Goal: Transaction & Acquisition: Purchase product/service

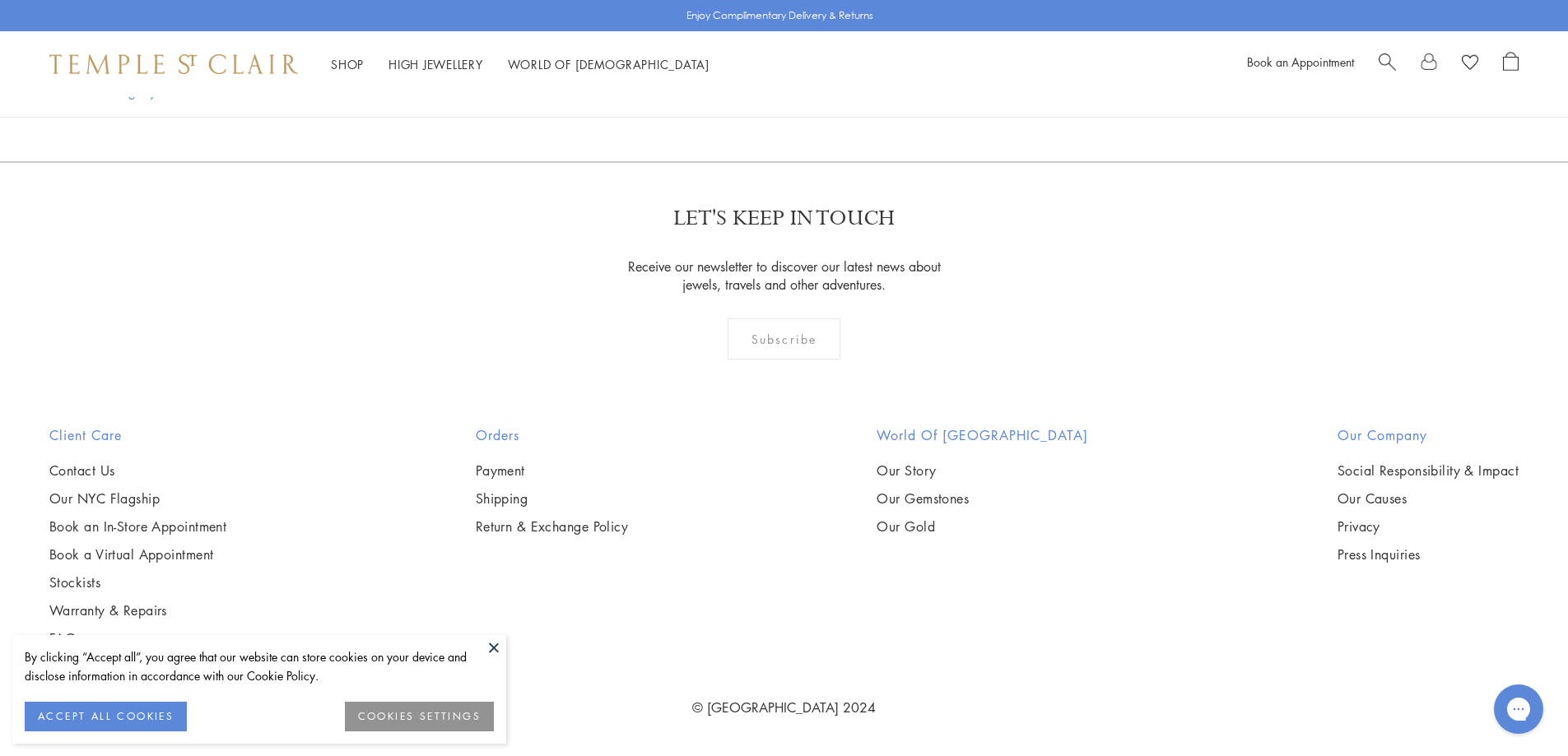
click at [0, 0] on img at bounding box center [0, 0] width 0 height 0
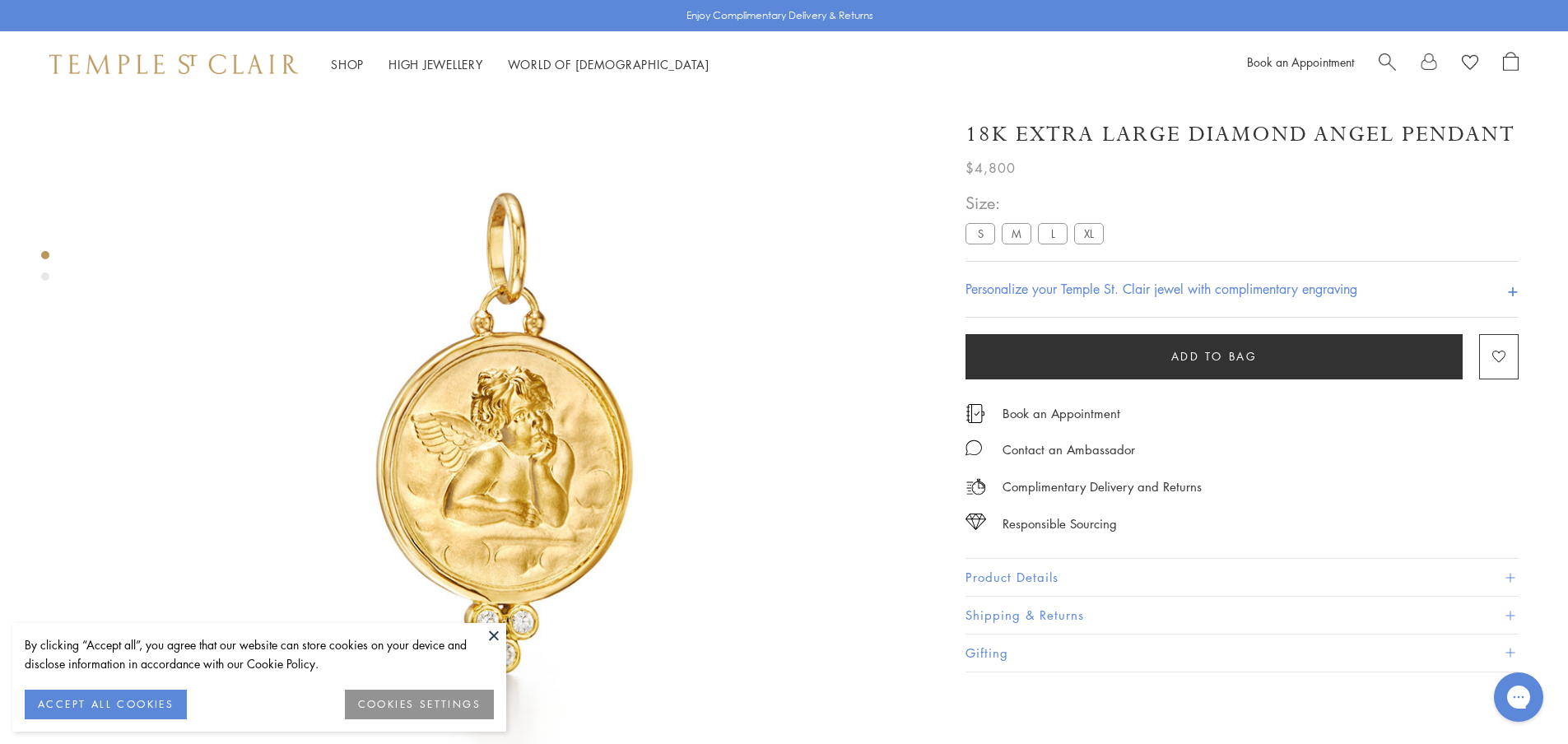
scroll to position [97, 0]
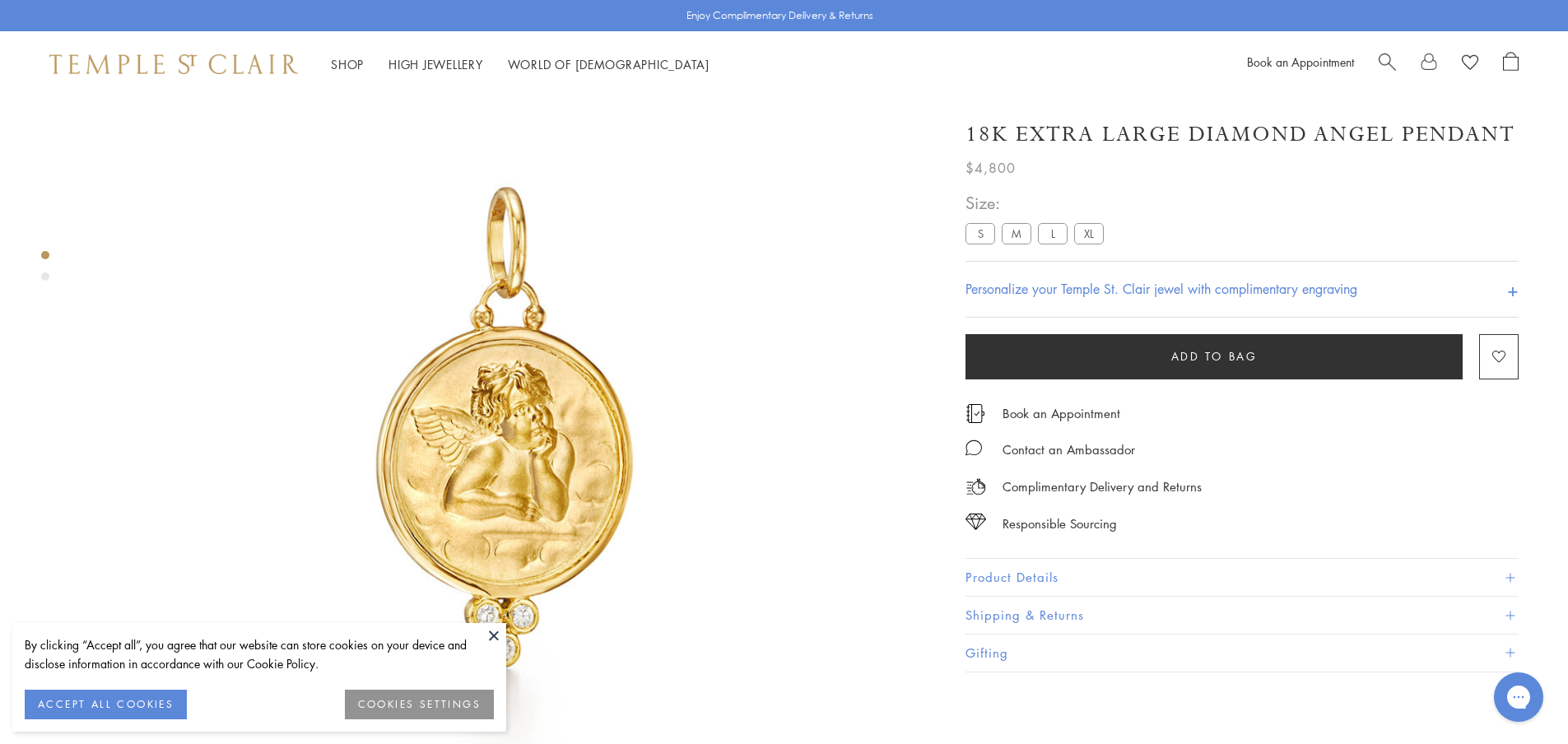
click at [1008, 575] on button "Product Details" at bounding box center [1242, 577] width 553 height 37
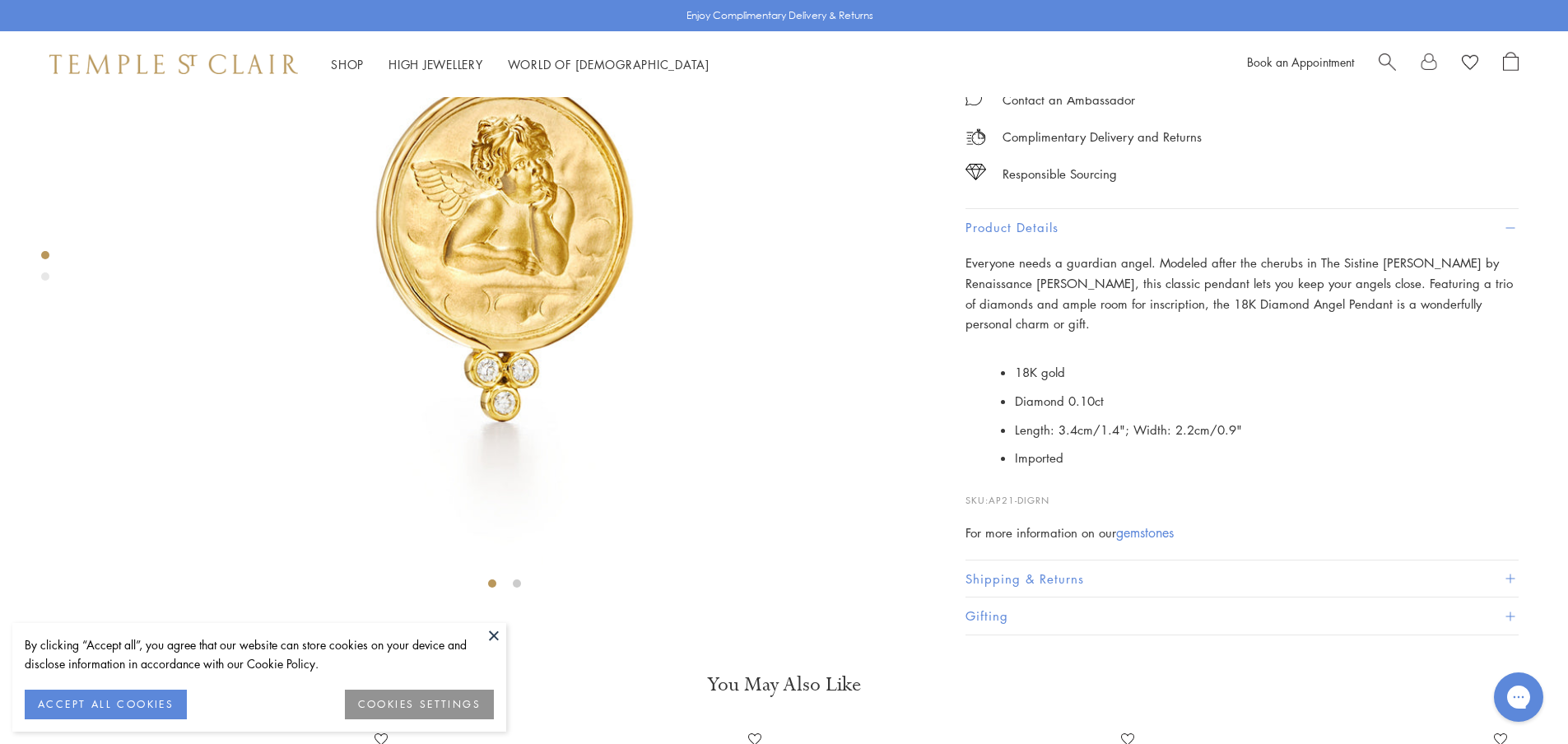
scroll to position [344, 0]
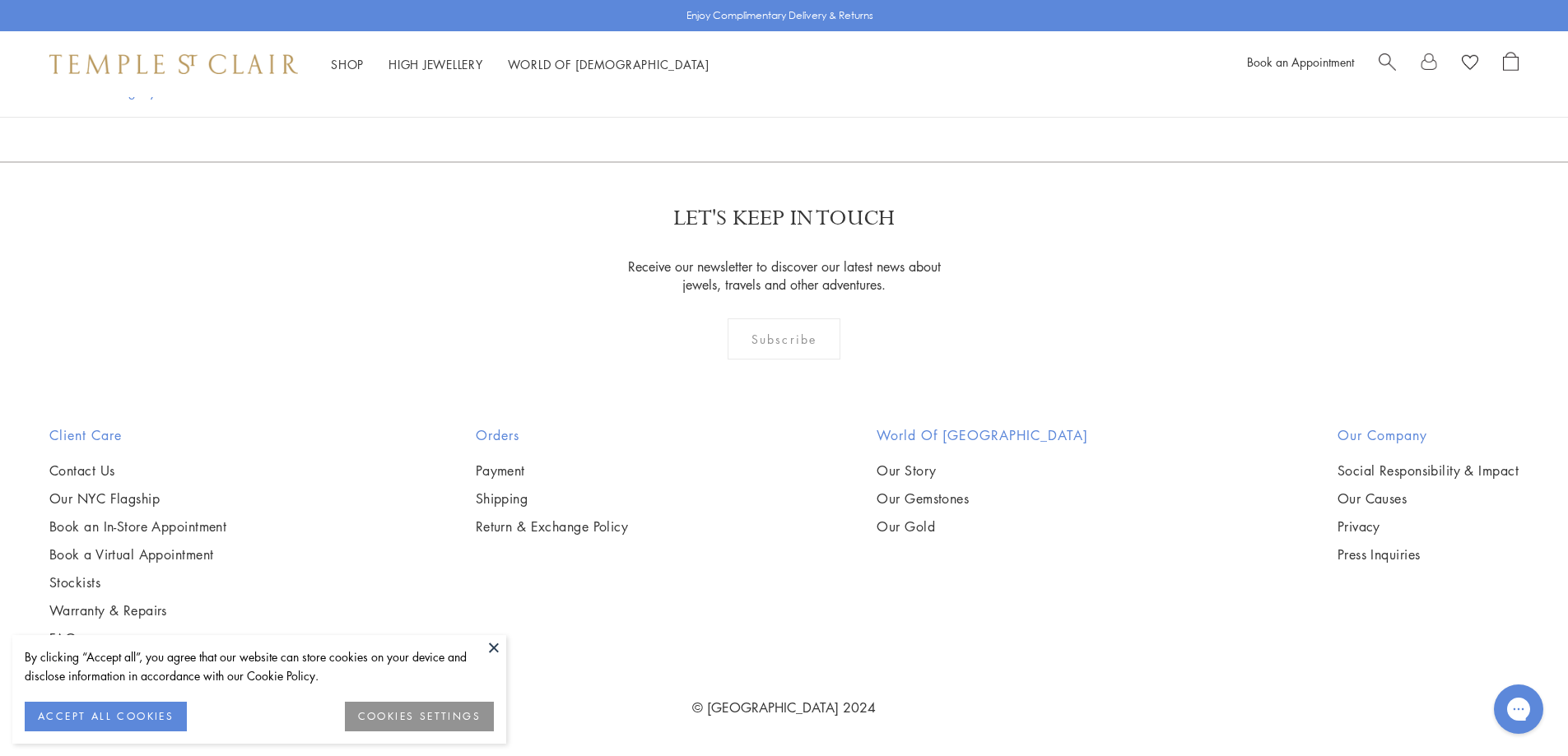
scroll to position [1560, 0]
click at [0, 0] on img at bounding box center [0, 0] width 0 height 0
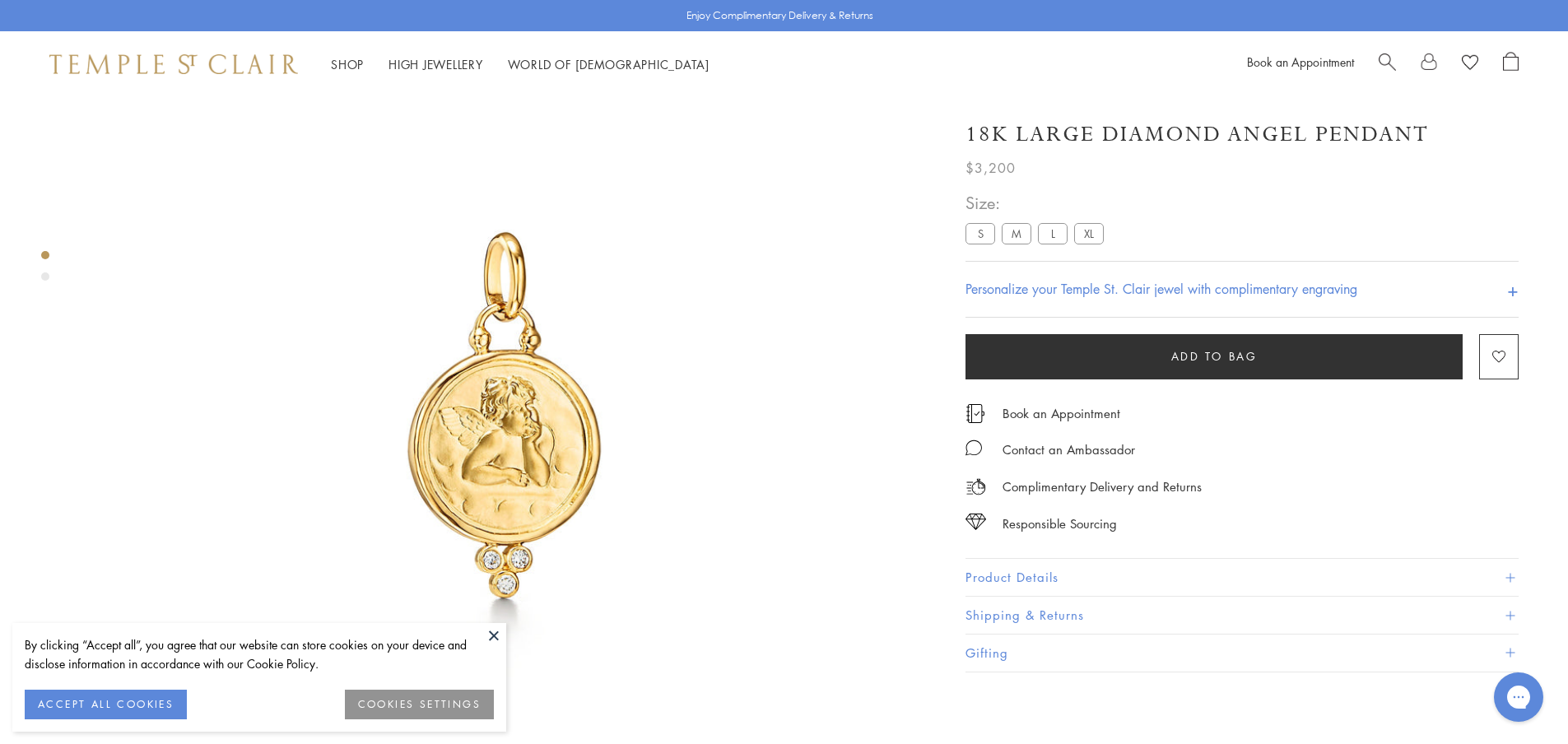
click at [1039, 569] on button "Product Details" at bounding box center [1242, 577] width 553 height 37
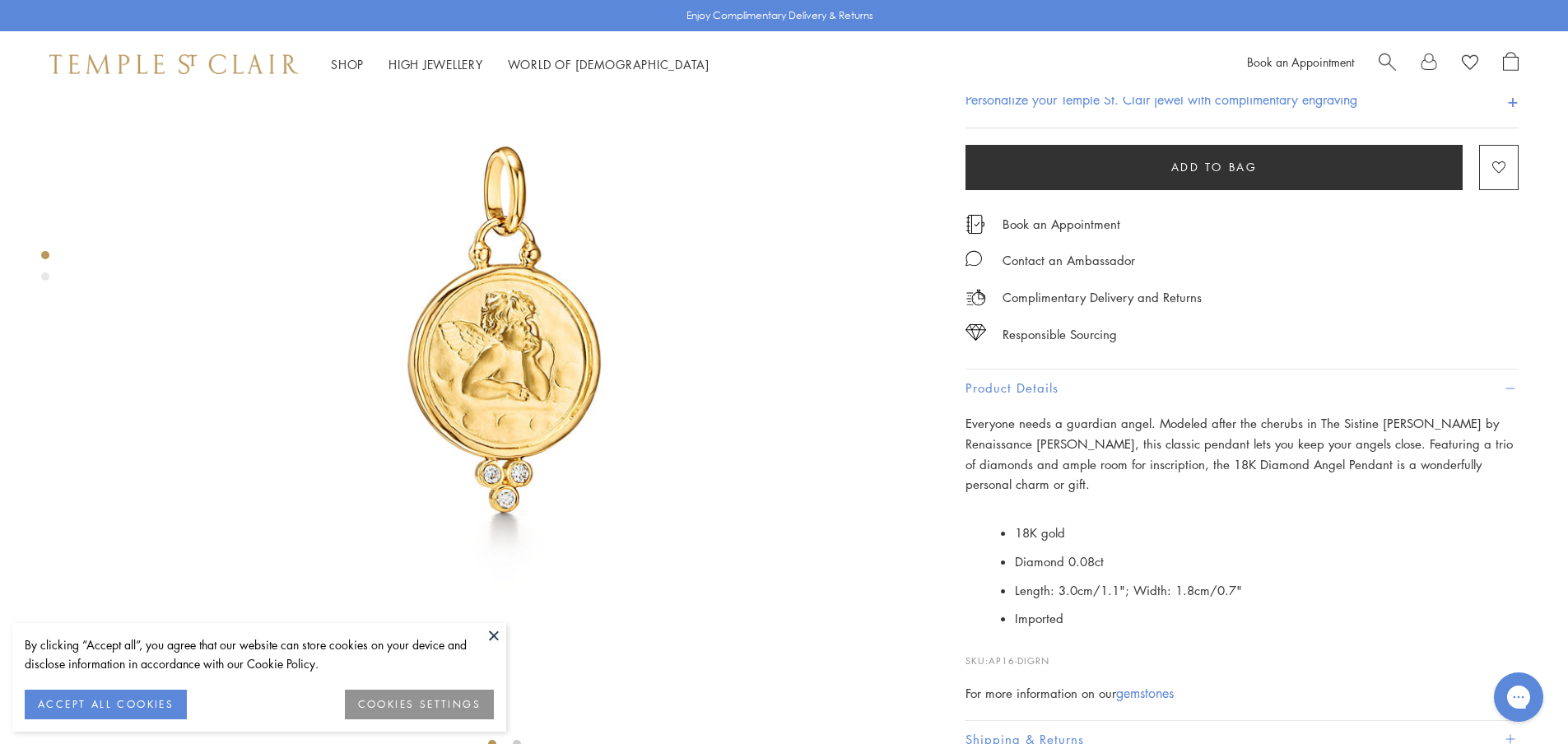
scroll to position [179, 0]
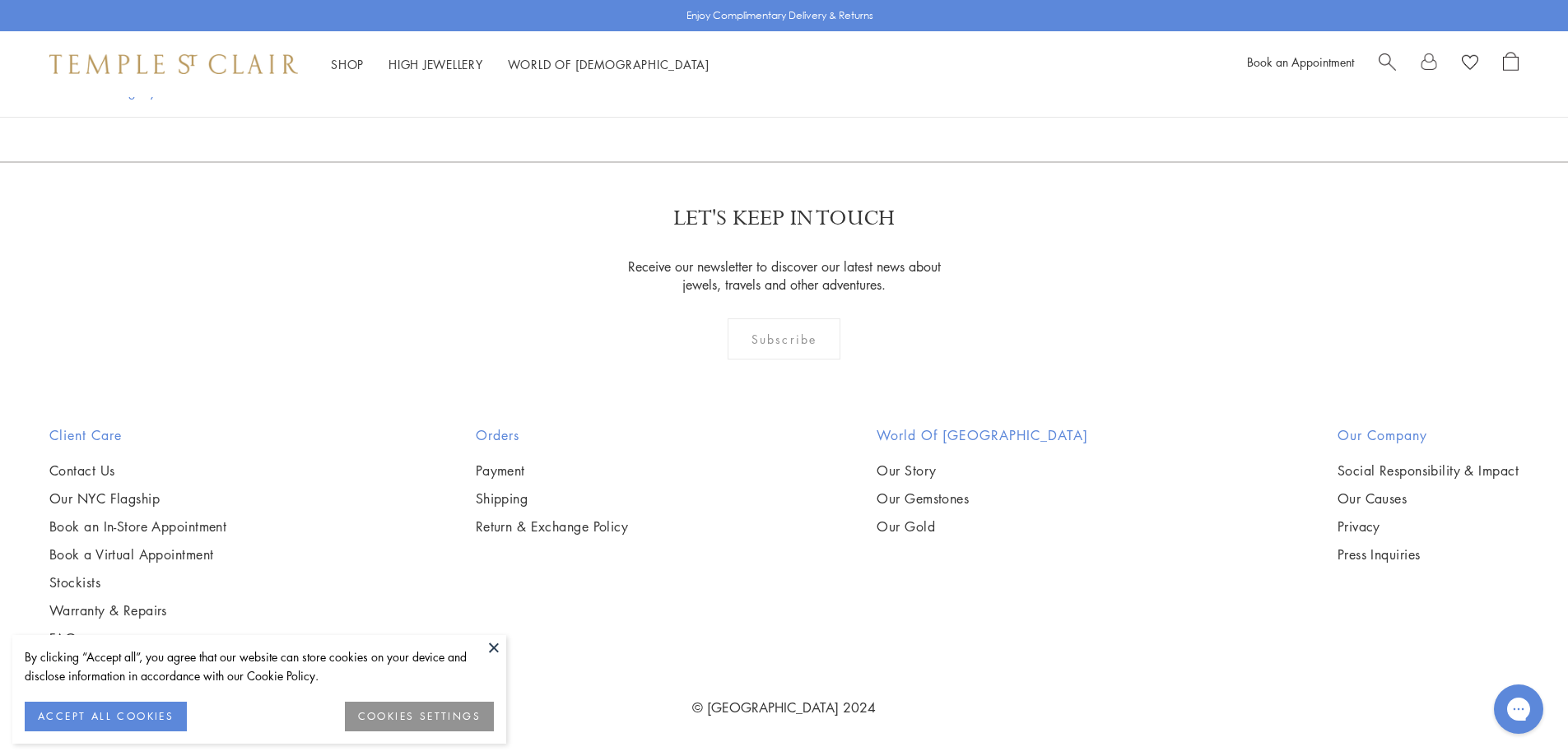
scroll to position [2217, 0]
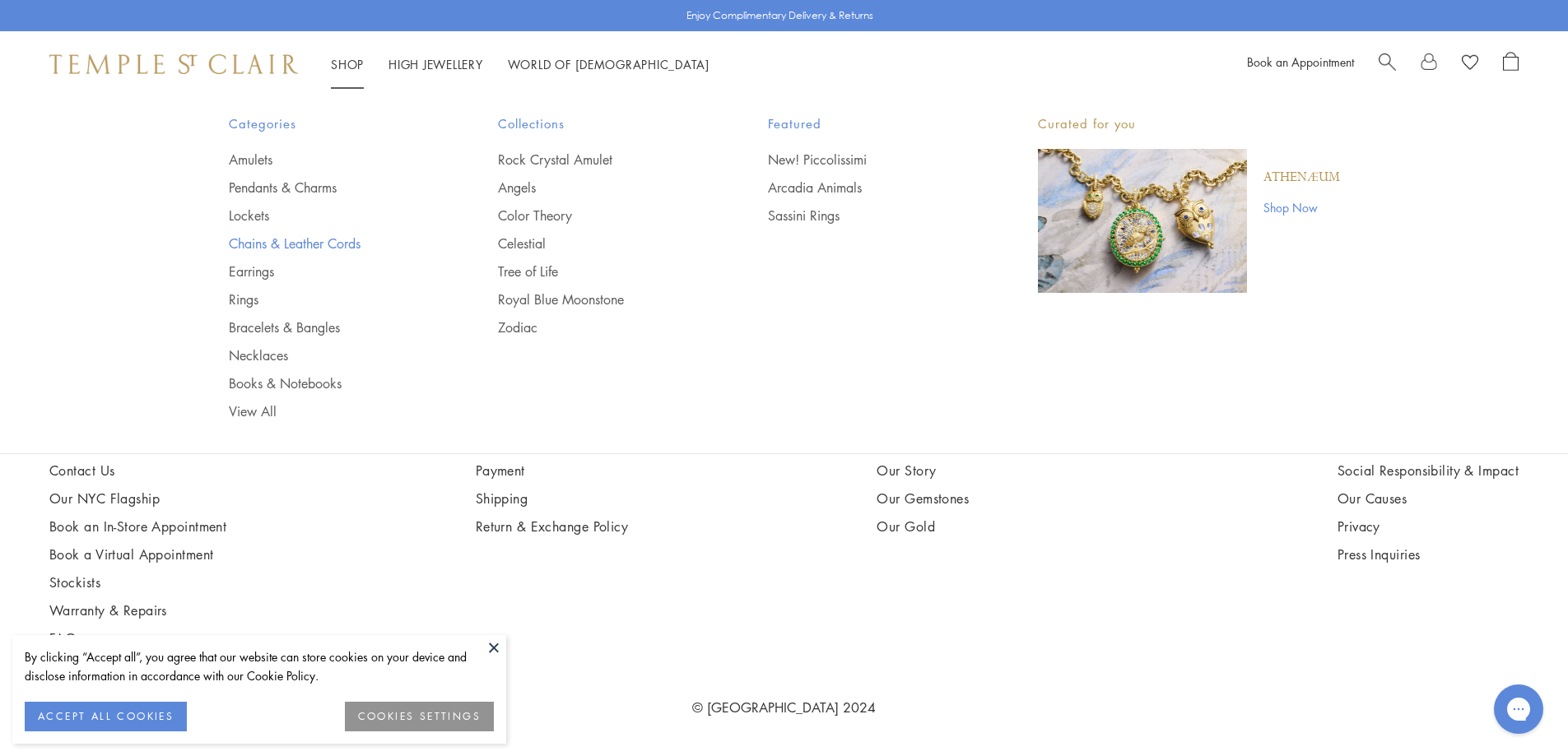
click at [308, 241] on link "Chains & Leather Cords" at bounding box center [331, 243] width 204 height 18
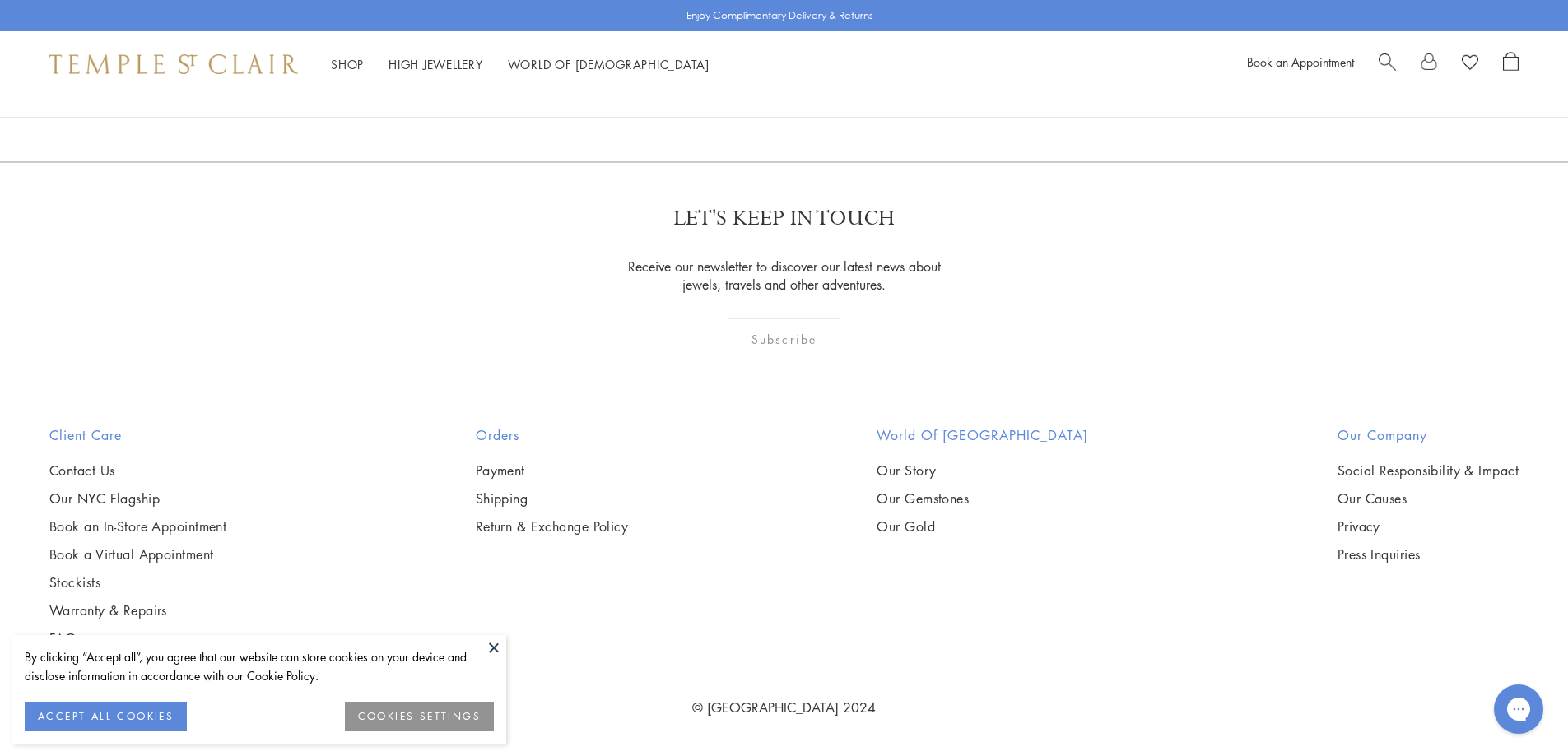
scroll to position [1399, 0]
